Goal: Transaction & Acquisition: Purchase product/service

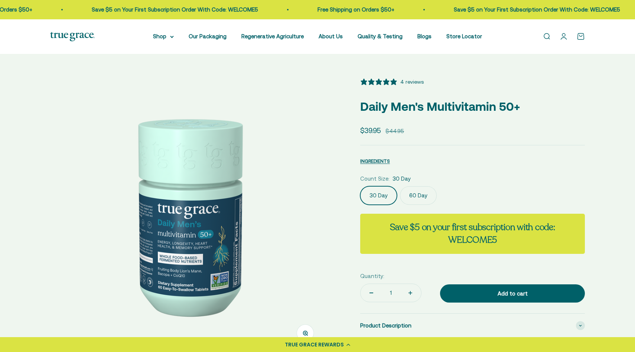
select select "3"
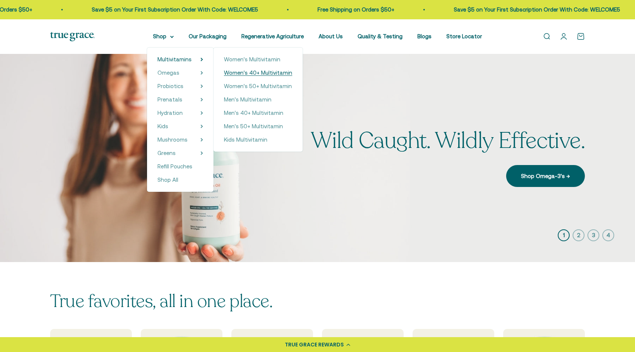
click at [251, 71] on span "Women's 40+ Multivitamin" at bounding box center [258, 72] width 68 height 6
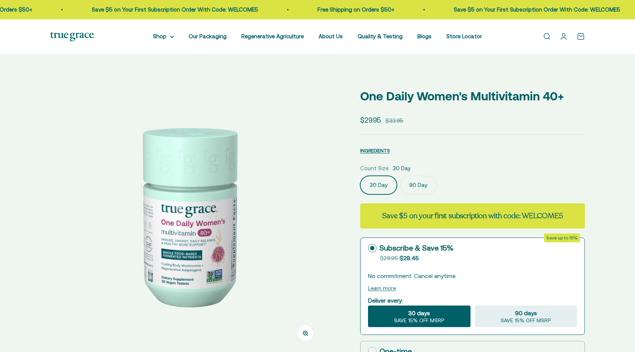
select select "3"
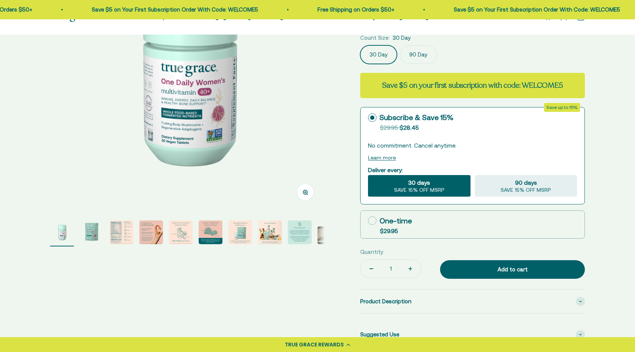
scroll to position [147, 0]
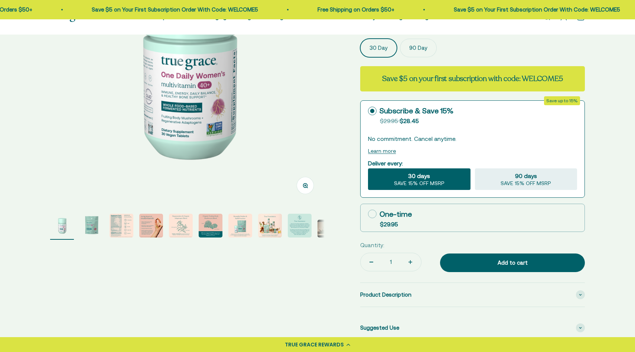
click at [318, 227] on img "Go to item 10" at bounding box center [330, 229] width 24 height 18
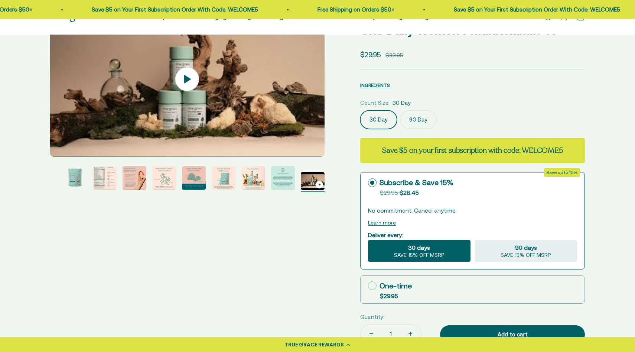
scroll to position [0, 0]
